Goal: Check status: Check status

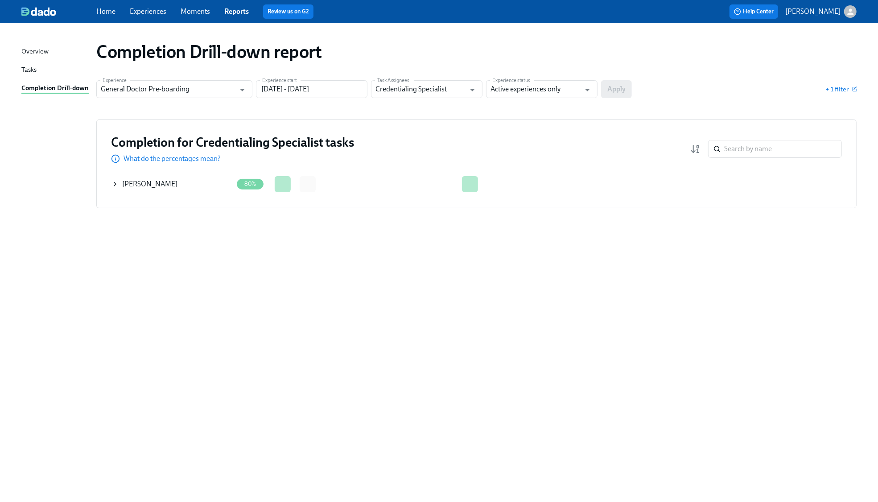
drag, startPoint x: 331, startPoint y: 295, endPoint x: 334, endPoint y: 288, distance: 7.8
click at [331, 294] on div "Completion Drill-down report Experience General Doctor Pre-boarding Experience …" at bounding box center [438, 257] width 835 height 447
click at [113, 184] on icon at bounding box center [115, 184] width 7 height 7
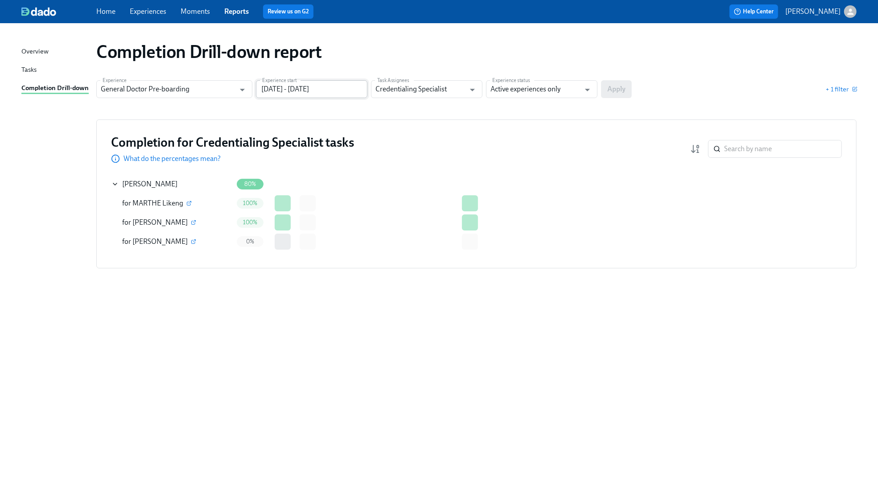
click at [342, 92] on input "[DATE] - [DATE]" at bounding box center [312, 89] width 112 height 18
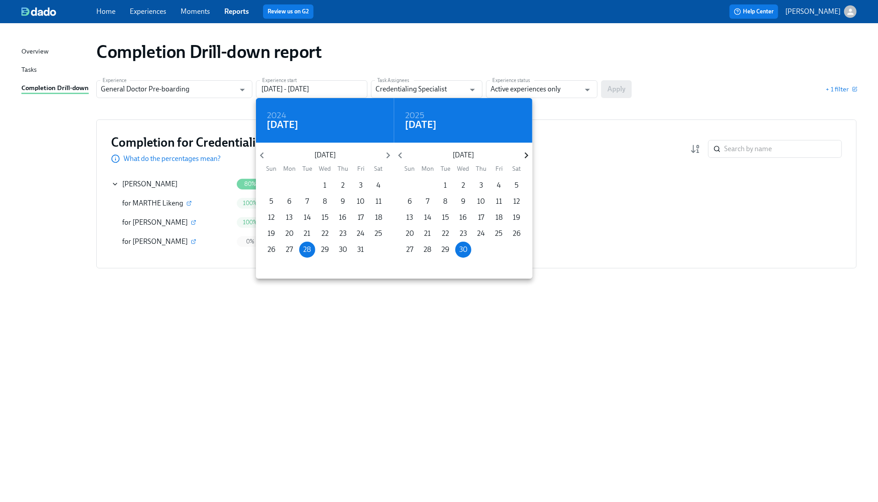
click at [527, 156] on icon "button" at bounding box center [527, 156] width 4 height 6
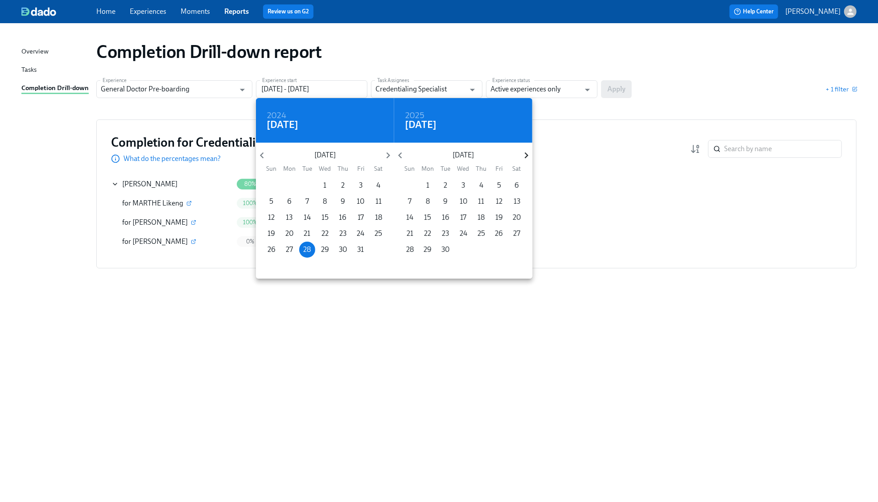
click at [527, 156] on icon "button" at bounding box center [527, 156] width 4 height 6
click at [527, 157] on icon "button" at bounding box center [527, 156] width 4 height 6
click at [464, 250] on p "31" at bounding box center [463, 250] width 7 height 10
type input "[DATE] - [DATE]"
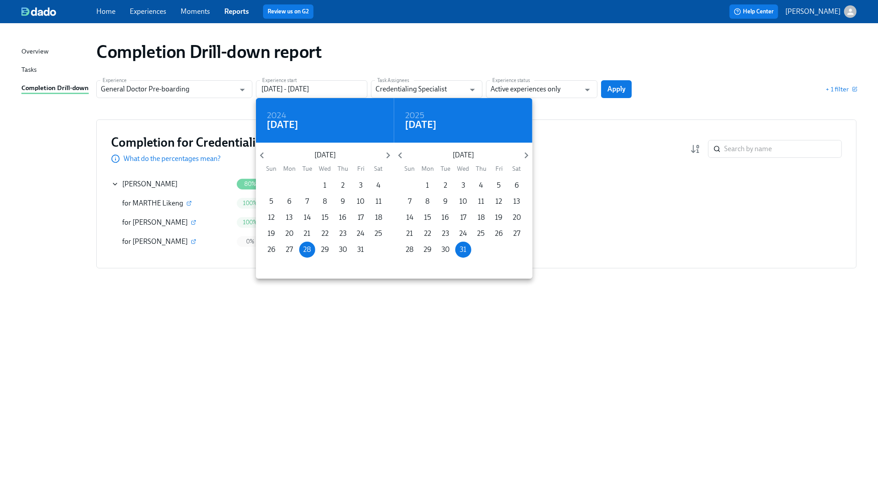
click at [614, 89] on div at bounding box center [439, 251] width 878 height 502
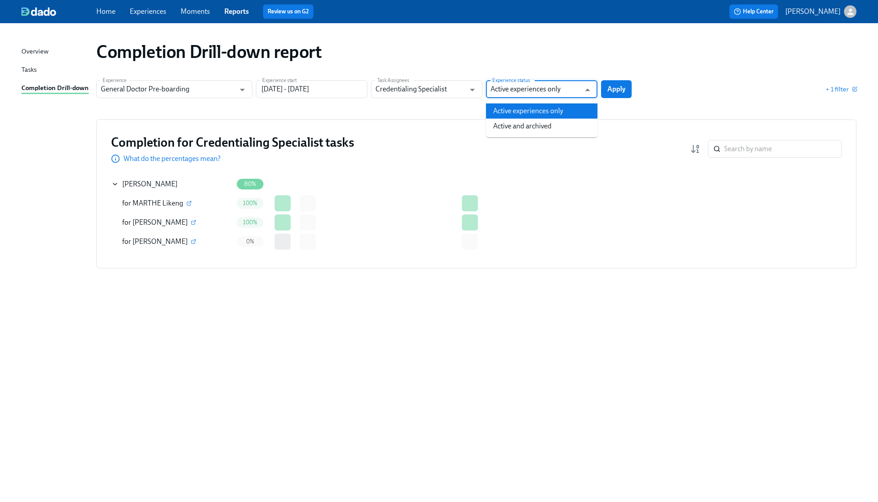
click at [541, 91] on input "Active experiences only" at bounding box center [536, 89] width 90 height 18
click at [520, 124] on li "Active and archived" at bounding box center [542, 126] width 112 height 15
type input "Active and archived"
click at [607, 90] on button "Apply" at bounding box center [616, 89] width 31 height 18
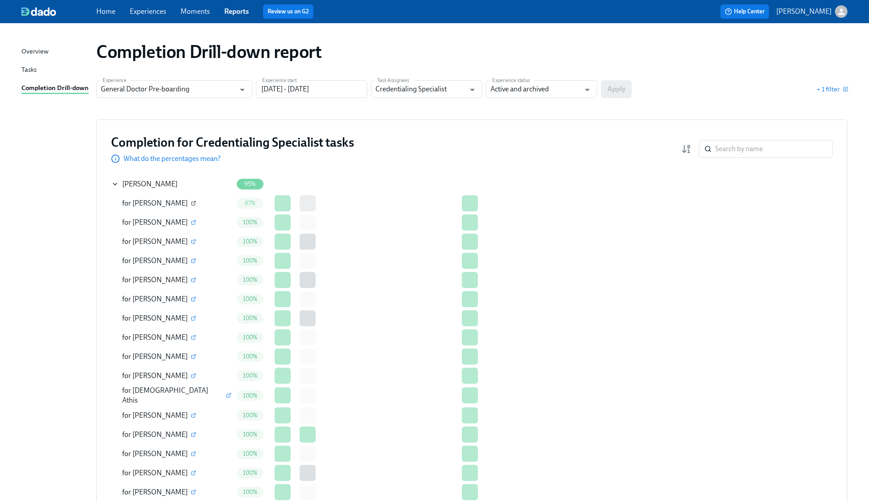
click at [193, 203] on icon "button" at bounding box center [194, 202] width 3 height 3
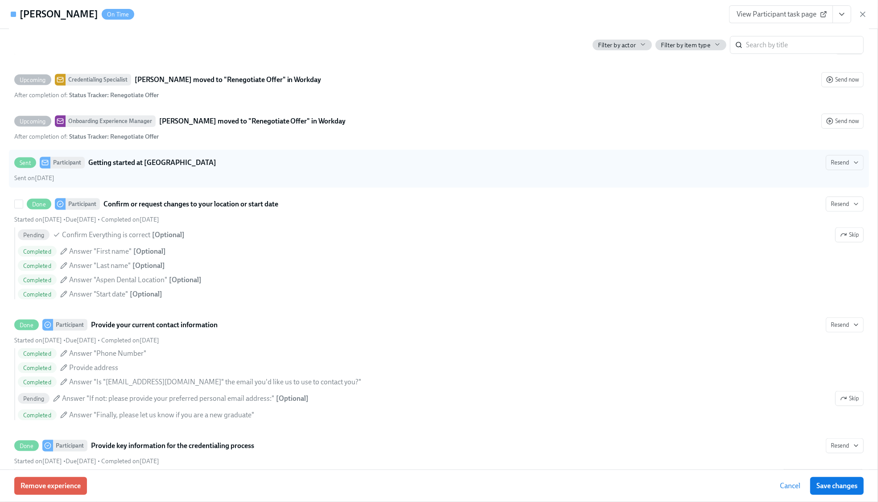
scroll to position [832, 0]
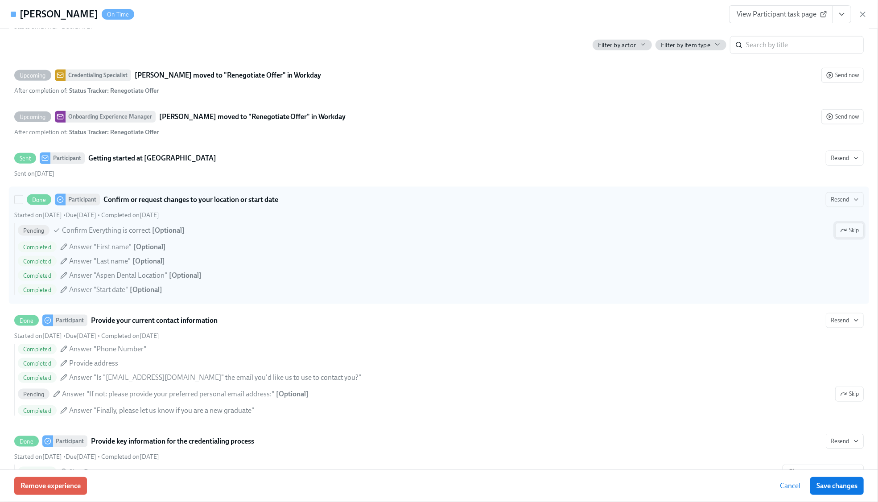
click at [840, 235] on span "Skip" at bounding box center [849, 230] width 19 height 9
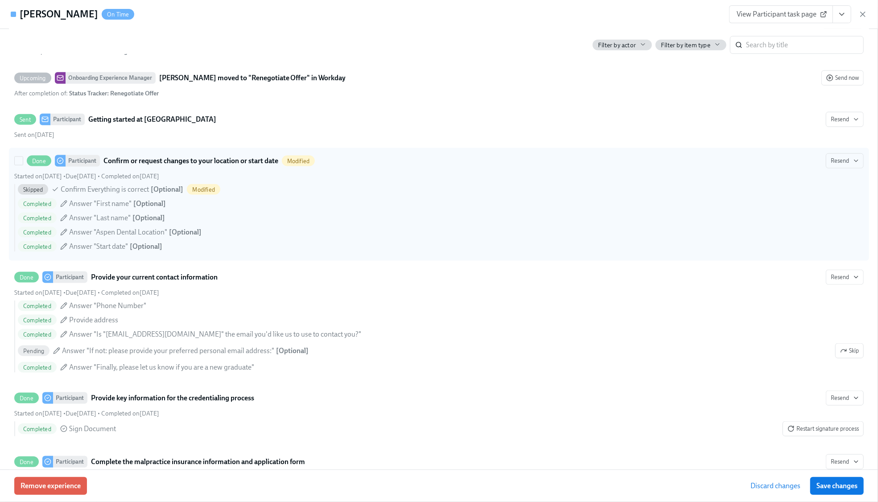
scroll to position [1011, 0]
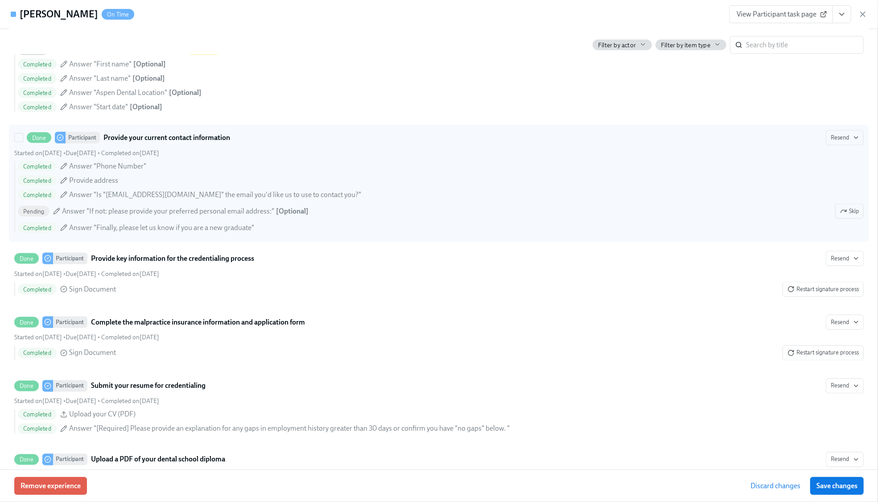
click at [840, 215] on icon "button" at bounding box center [843, 211] width 7 height 7
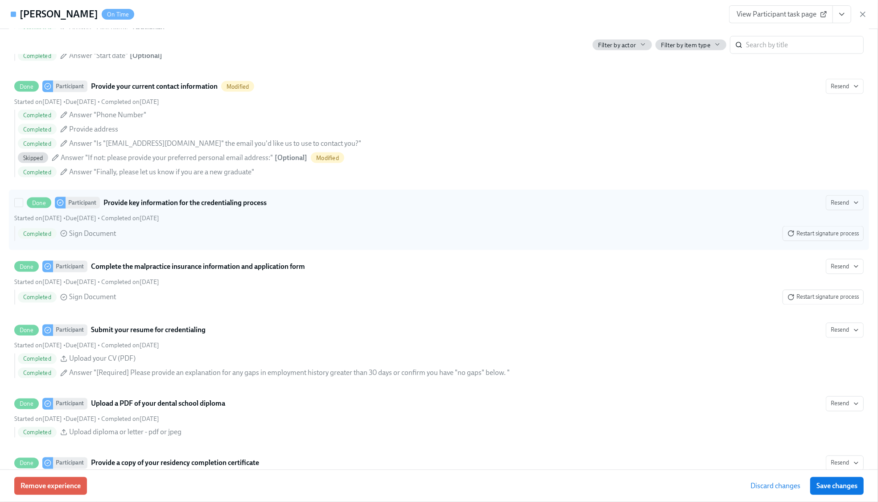
scroll to position [1249, 0]
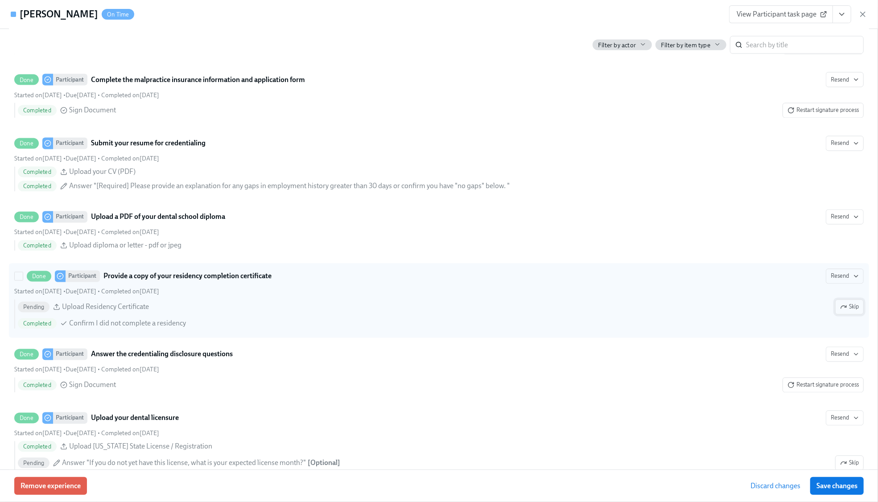
click at [841, 312] on span "Skip" at bounding box center [849, 307] width 19 height 9
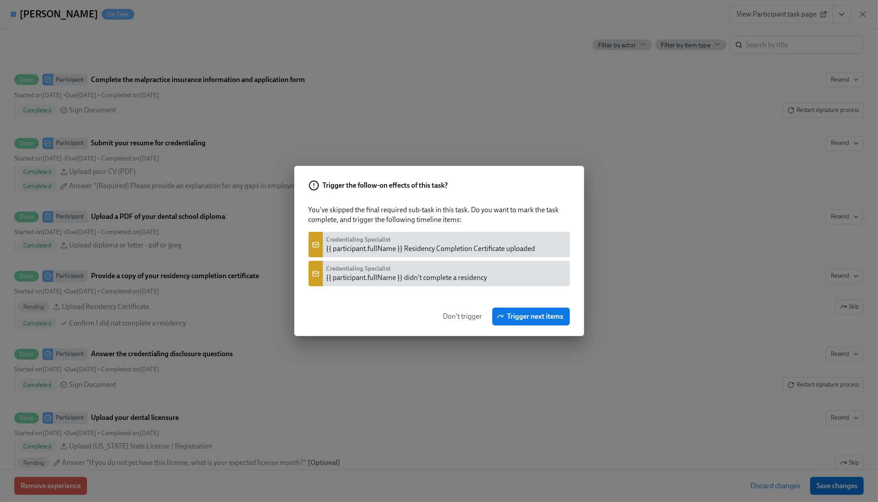
click at [467, 318] on span "Don't trigger" at bounding box center [462, 316] width 39 height 9
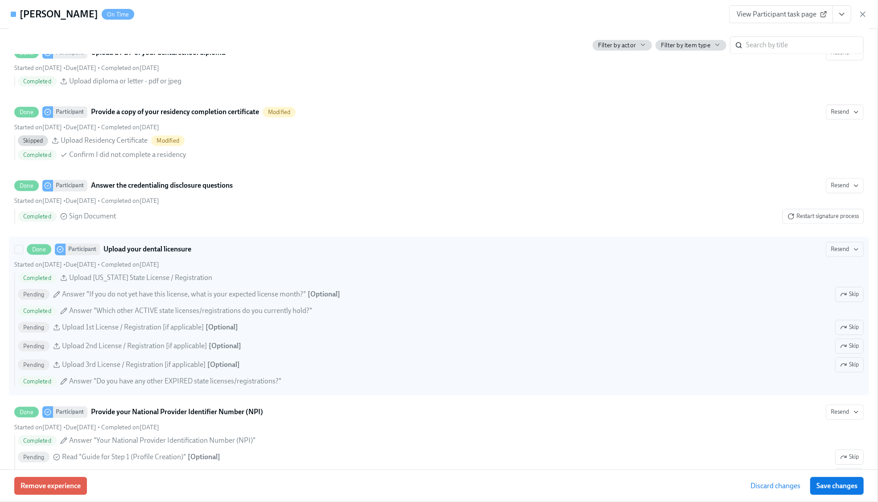
scroll to position [1427, 0]
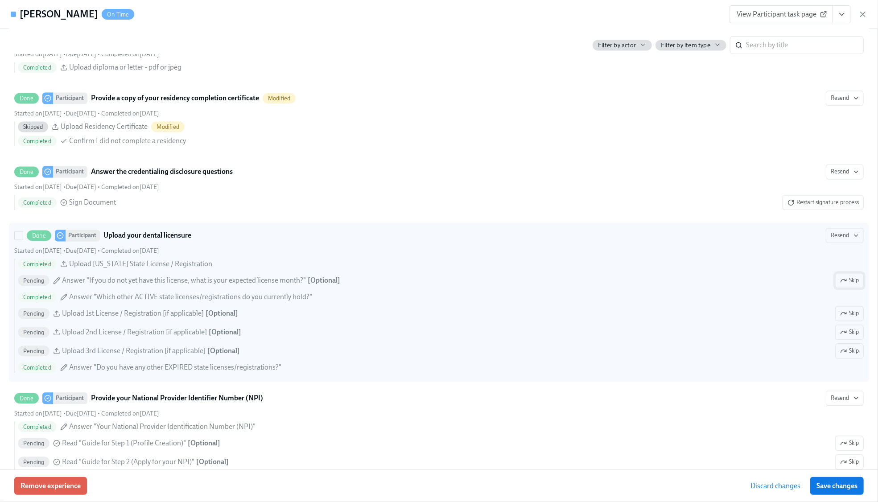
click at [840, 284] on icon "button" at bounding box center [843, 280] width 7 height 7
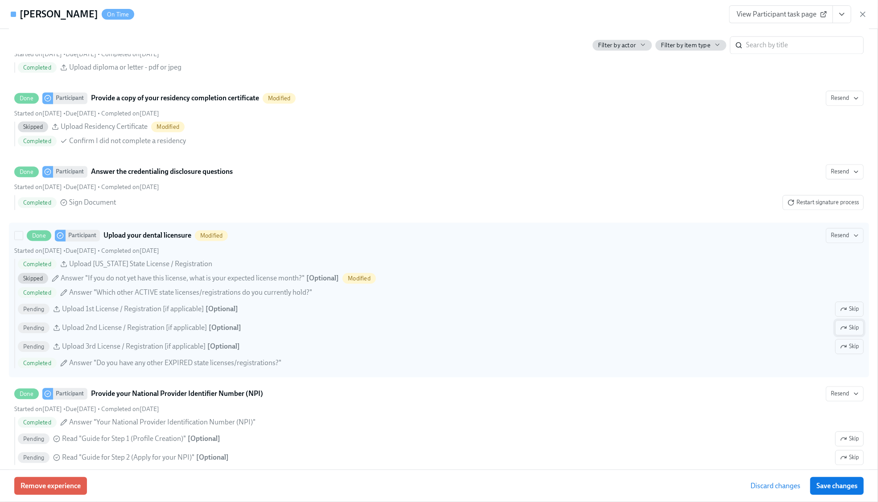
drag, startPoint x: 846, startPoint y: 325, endPoint x: 847, endPoint y: 337, distance: 12.1
click at [846, 314] on span "Skip" at bounding box center [849, 309] width 19 height 9
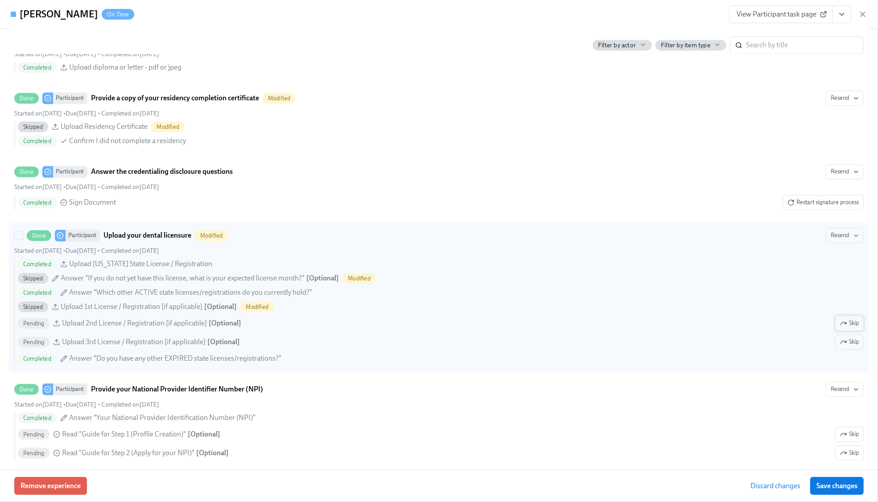
click at [844, 331] on button "Skip" at bounding box center [849, 323] width 29 height 15
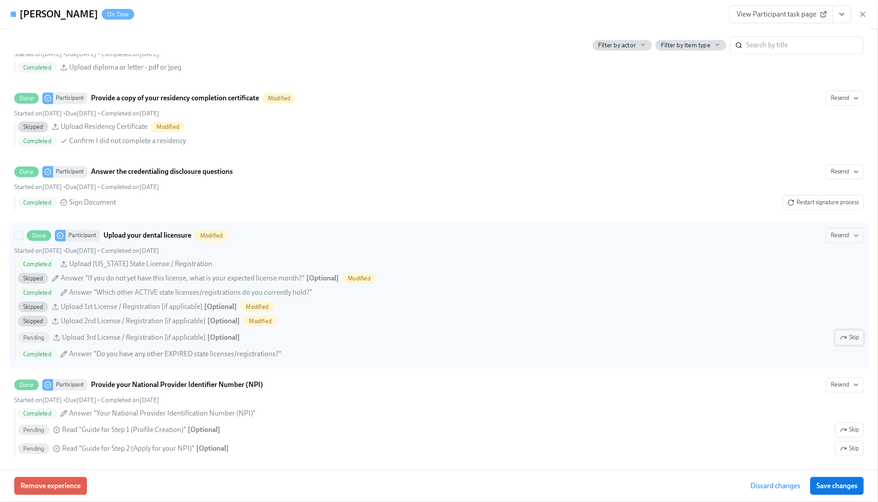
click at [844, 342] on span "Skip" at bounding box center [849, 337] width 19 height 9
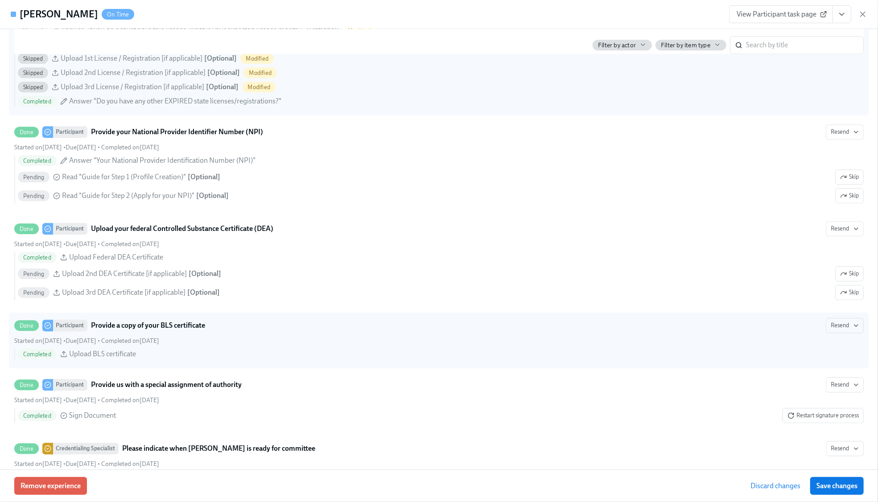
scroll to position [1724, 0]
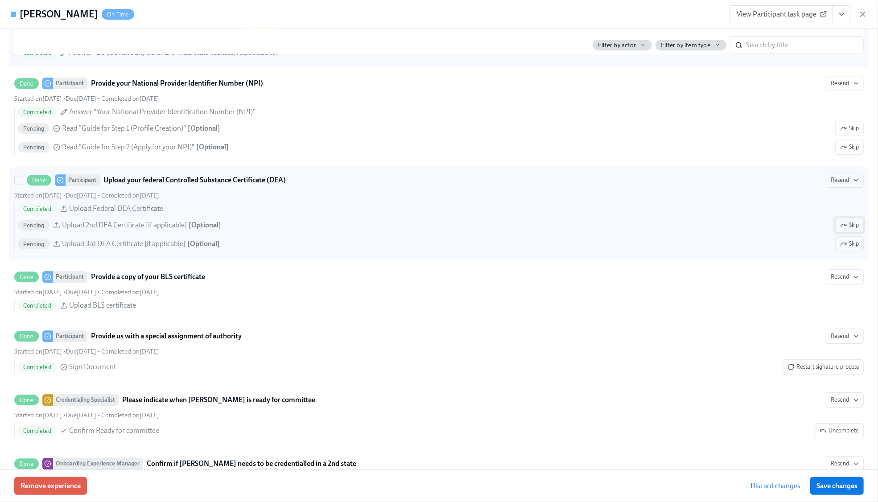
click at [843, 230] on span "Skip" at bounding box center [849, 225] width 19 height 9
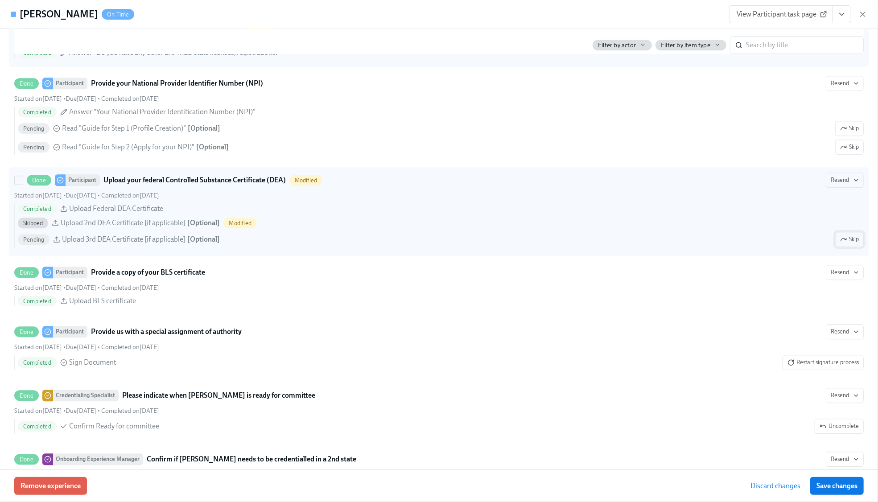
click at [842, 244] on span "Skip" at bounding box center [849, 239] width 19 height 9
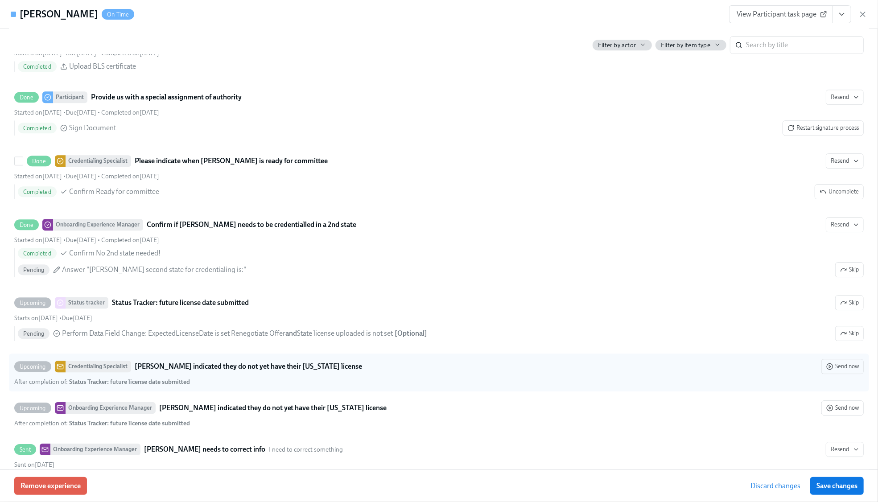
scroll to position [2081, 0]
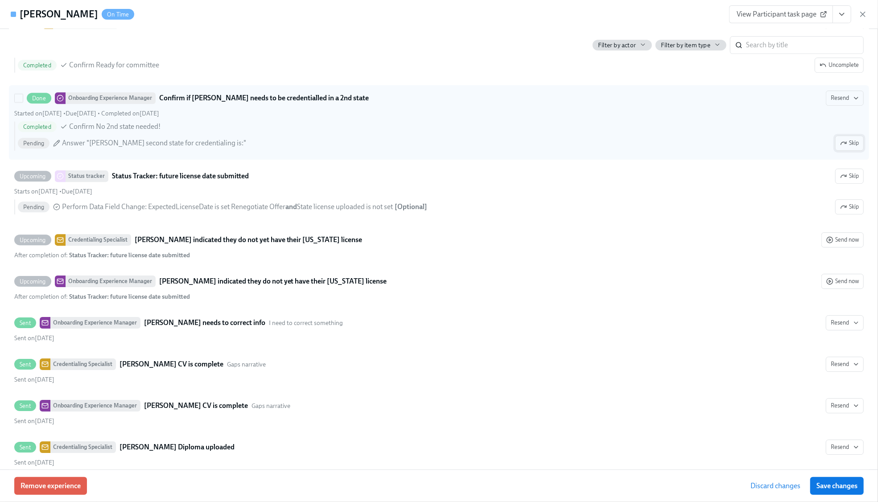
click at [844, 148] on span "Skip" at bounding box center [849, 143] width 19 height 9
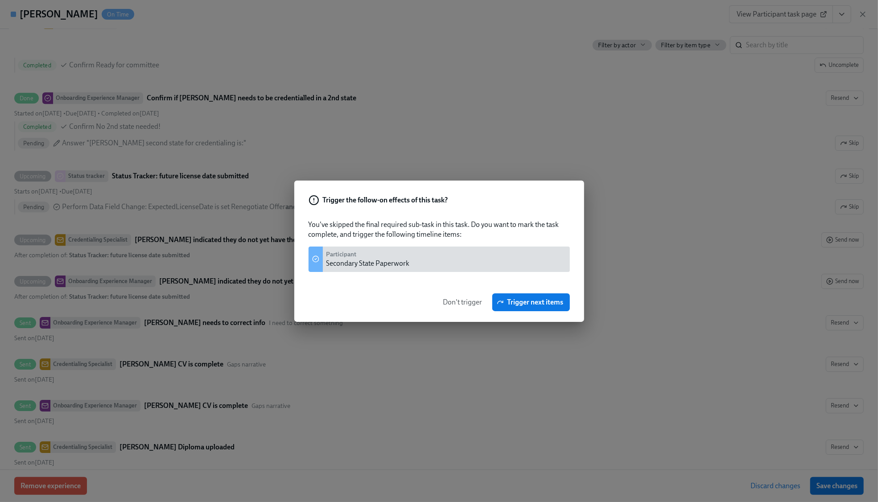
click at [456, 298] on span "Don't trigger" at bounding box center [462, 302] width 39 height 9
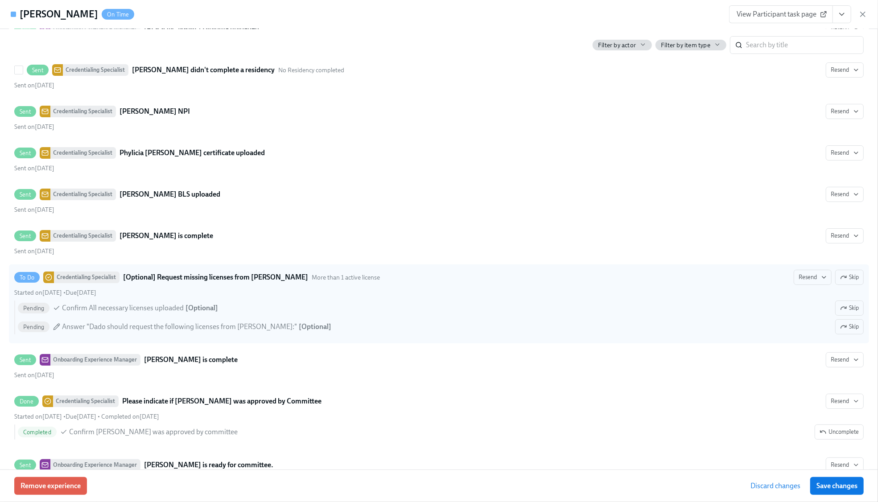
scroll to position [2557, 0]
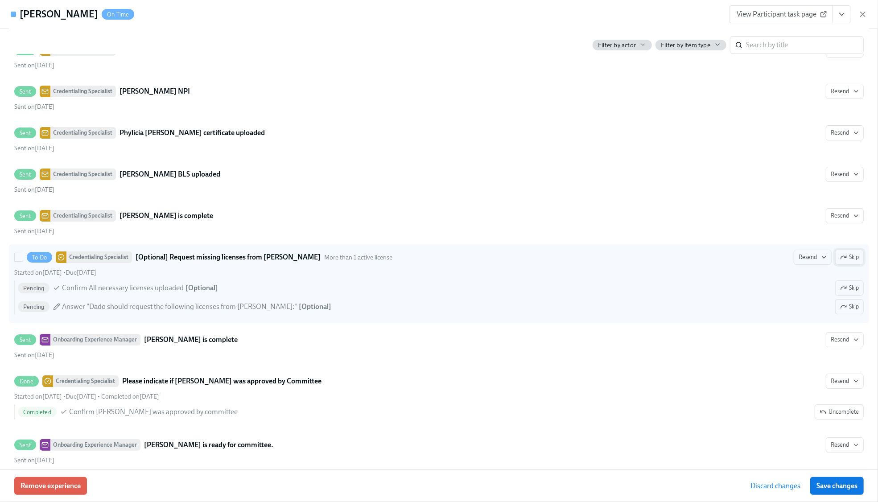
click at [843, 262] on span "Skip" at bounding box center [849, 257] width 19 height 9
click at [839, 486] on span "Save changes" at bounding box center [837, 486] width 41 height 9
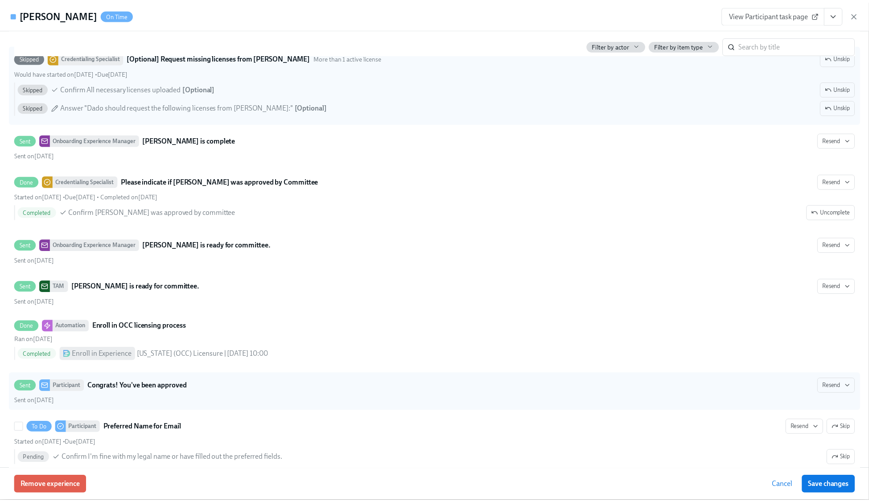
scroll to position [2795, 0]
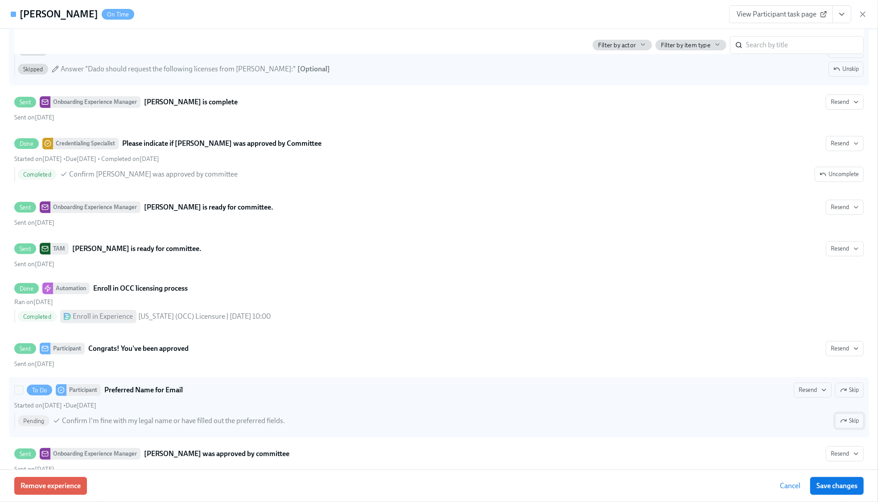
click at [841, 426] on span "Skip" at bounding box center [849, 421] width 19 height 9
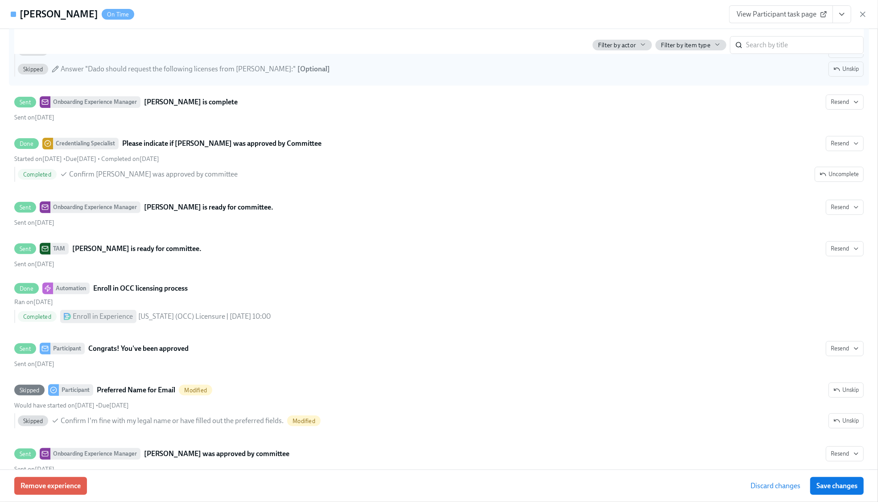
click at [851, 496] on div "Remove experience Discard changes Save changes" at bounding box center [439, 486] width 878 height 33
click at [843, 488] on span "Save changes" at bounding box center [837, 486] width 41 height 9
click at [832, 482] on span "Save changes" at bounding box center [837, 486] width 41 height 9
click at [860, 12] on icon "button" at bounding box center [863, 14] width 9 height 9
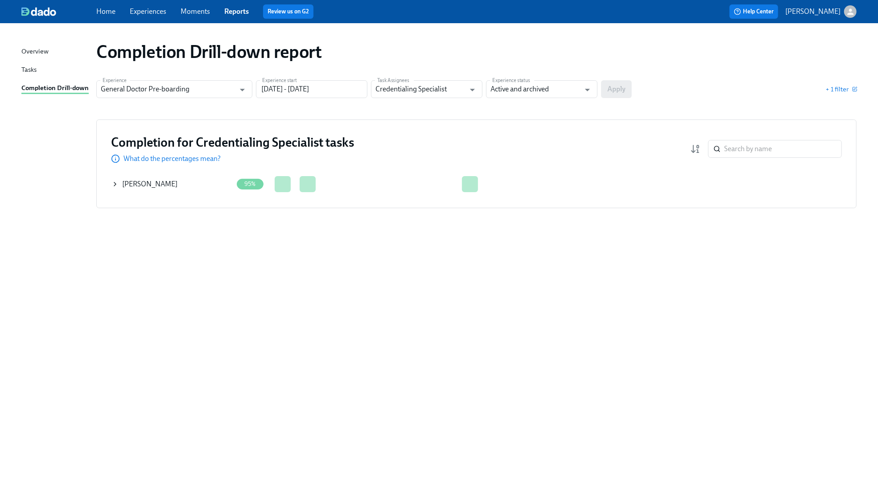
click at [284, 373] on div "Completion Drill-down report Experience General Doctor Pre-boarding Experience …" at bounding box center [438, 257] width 835 height 447
click at [114, 184] on icon at bounding box center [115, 184] width 7 height 7
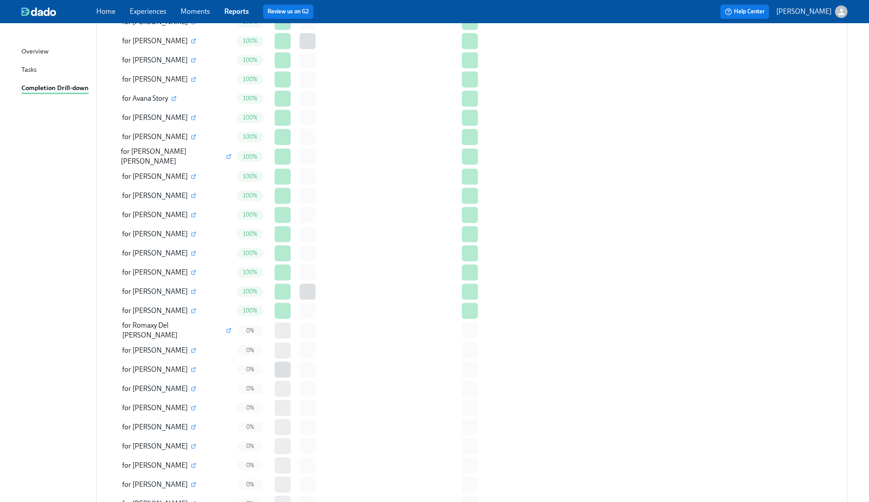
scroll to position [2022, 0]
